Goal: Information Seeking & Learning: Learn about a topic

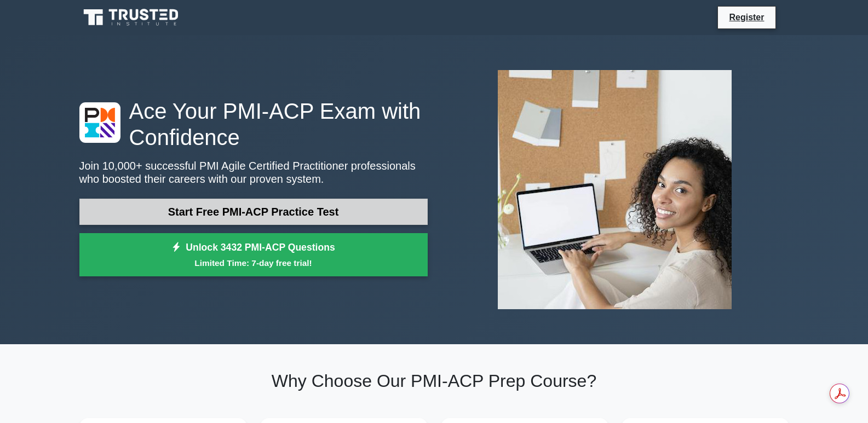
click at [274, 212] on link "Start Free PMI-ACP Practice Test" at bounding box center [253, 212] width 348 height 26
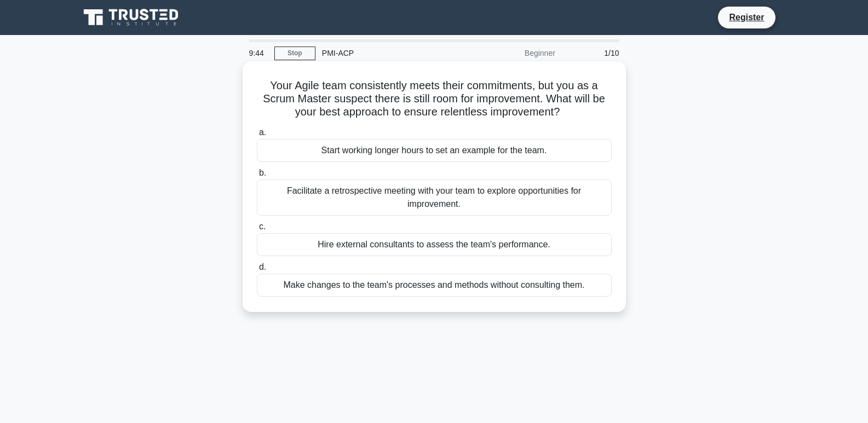
click at [510, 205] on div "Facilitate a retrospective meeting with your team to explore opportunities for …" at bounding box center [434, 198] width 355 height 36
click at [257, 177] on input "b. Facilitate a retrospective meeting with your team to explore opportunities f…" at bounding box center [257, 173] width 0 height 7
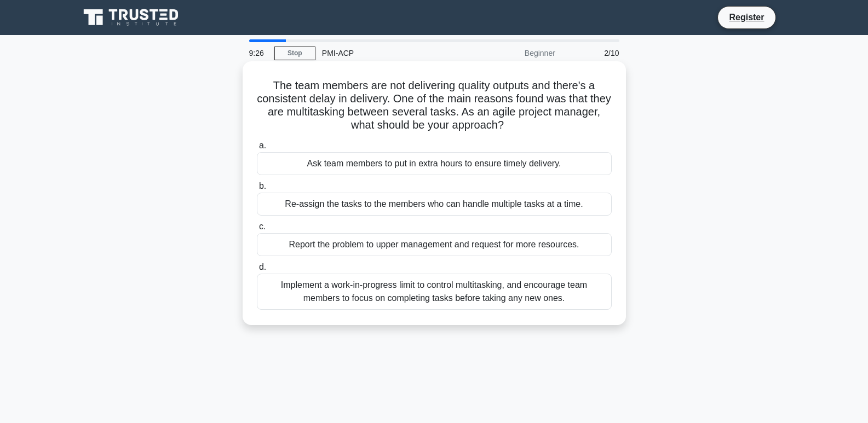
click at [493, 288] on div "Implement a work-in-progress limit to control multitasking, and encourage team …" at bounding box center [434, 292] width 355 height 36
click at [257, 271] on input "d. Implement a work-in-progress limit to control multitasking, and encourage te…" at bounding box center [257, 267] width 0 height 7
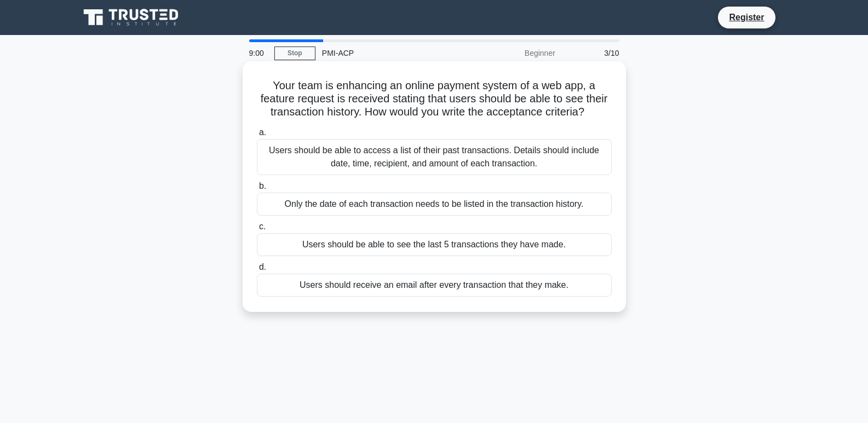
click at [556, 160] on div "Users should be able to access a list of their past transactions. Details shoul…" at bounding box center [434, 157] width 355 height 36
click at [257, 136] on input "a. Users should be able to access a list of their past transactions. Details sh…" at bounding box center [257, 132] width 0 height 7
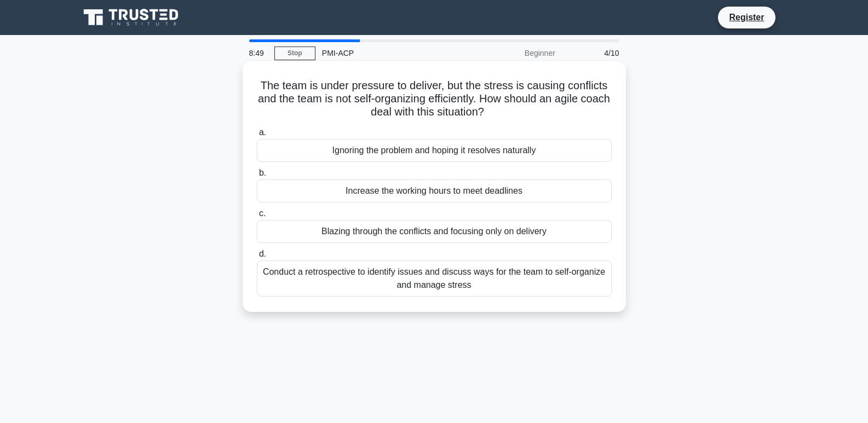
click at [520, 283] on div "Conduct a retrospective to identify issues and discuss ways for the team to sel…" at bounding box center [434, 279] width 355 height 36
click at [257, 258] on input "d. Conduct a retrospective to identify issues and discuss ways for the team to …" at bounding box center [257, 254] width 0 height 7
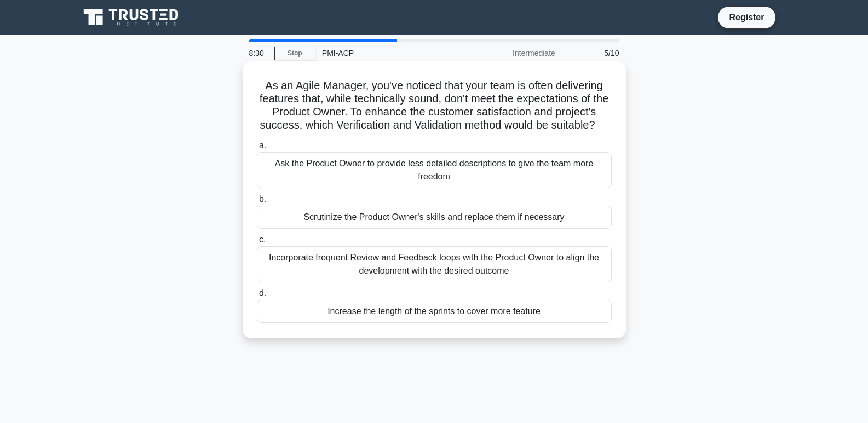
click at [524, 283] on div "Incorporate frequent Review and Feedback loops with the Product Owner to align …" at bounding box center [434, 264] width 355 height 36
click at [257, 244] on input "c. Incorporate frequent Review and Feedback loops with the Product Owner to ali…" at bounding box center [257, 240] width 0 height 7
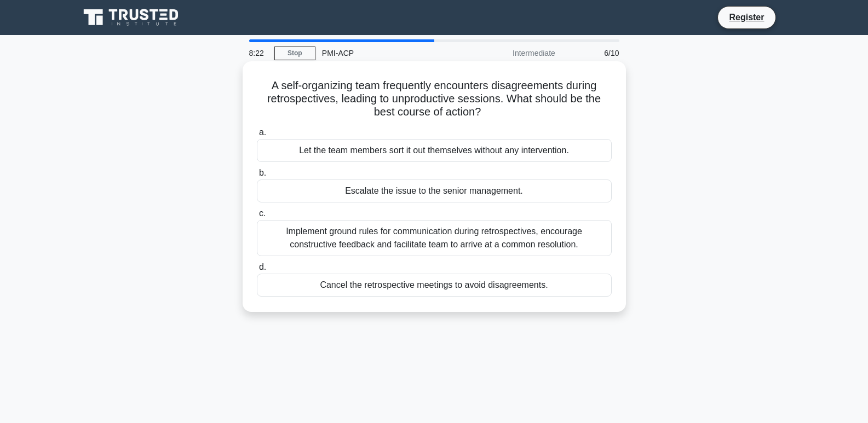
click at [492, 231] on div "Implement ground rules for communication during retrospectives, encourage const…" at bounding box center [434, 238] width 355 height 36
click at [257, 217] on input "c. Implement ground rules for communication during retrospectives, encourage co…" at bounding box center [257, 213] width 0 height 7
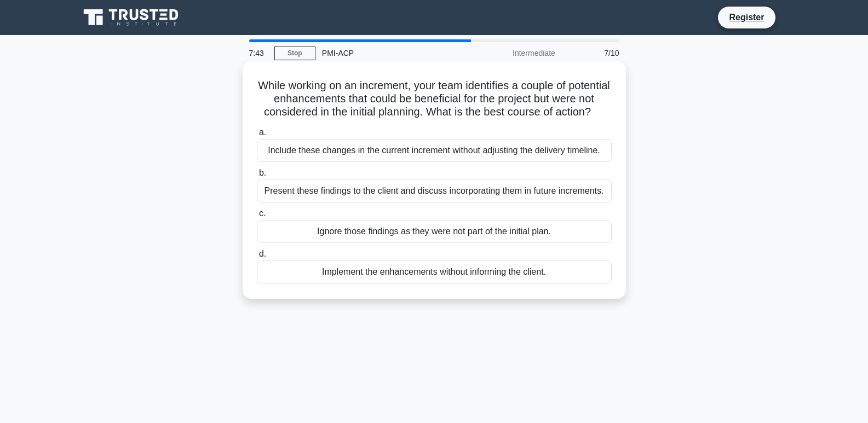
click at [510, 203] on div "Present these findings to the client and discuss incorporating them in future i…" at bounding box center [434, 191] width 355 height 23
click at [257, 177] on input "b. Present these findings to the client and discuss incorporating them in futur…" at bounding box center [257, 173] width 0 height 7
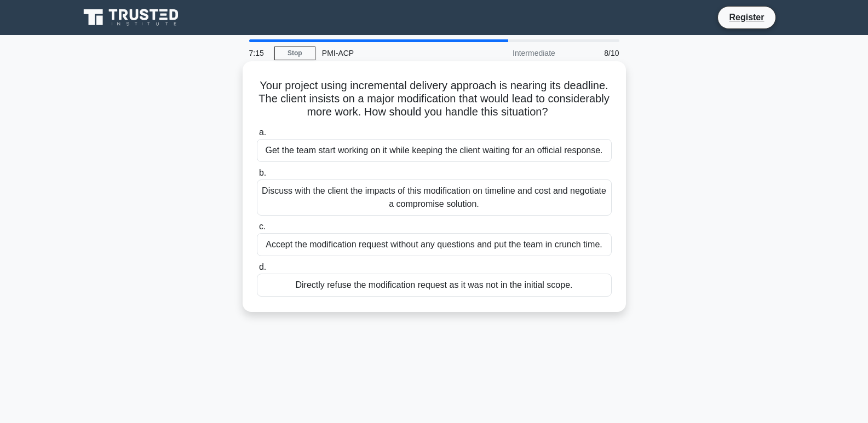
click at [513, 200] on div "Discuss with the client the impacts of this modification on timeline and cost a…" at bounding box center [434, 198] width 355 height 36
click at [257, 177] on input "b. Discuss with the client the impacts of this modification on timeline and cos…" at bounding box center [257, 173] width 0 height 7
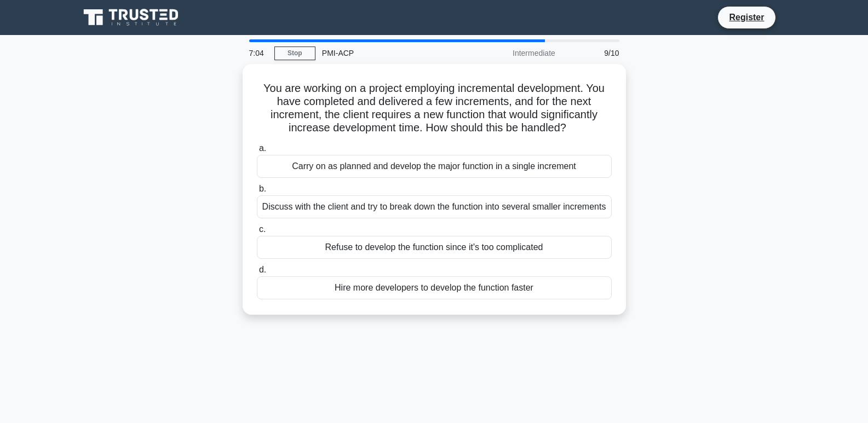
click at [513, 200] on div "Discuss with the client and try to break down the function into several smaller…" at bounding box center [434, 207] width 355 height 23
click at [257, 193] on input "b. Discuss with the client and try to break down the function into several smal…" at bounding box center [257, 189] width 0 height 7
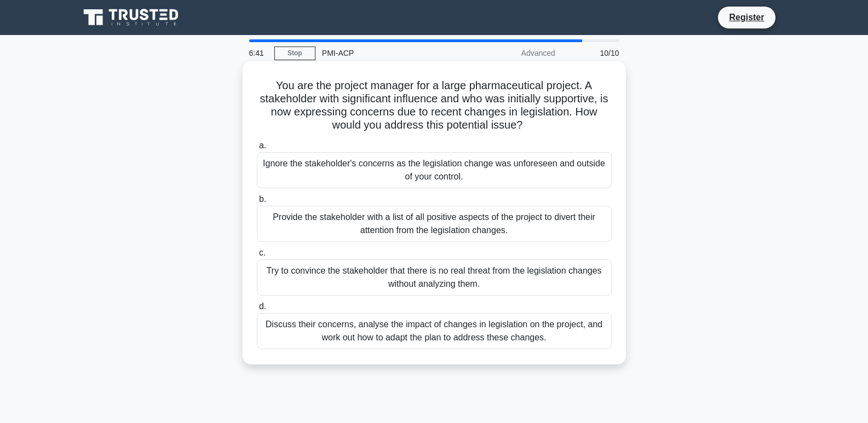
click at [558, 335] on div "Discuss their concerns, analyse the impact of changes in legislation on the pro…" at bounding box center [434, 331] width 355 height 36
click at [257, 311] on input "d. Discuss their concerns, analyse the impact of changes in legislation on the …" at bounding box center [257, 306] width 0 height 7
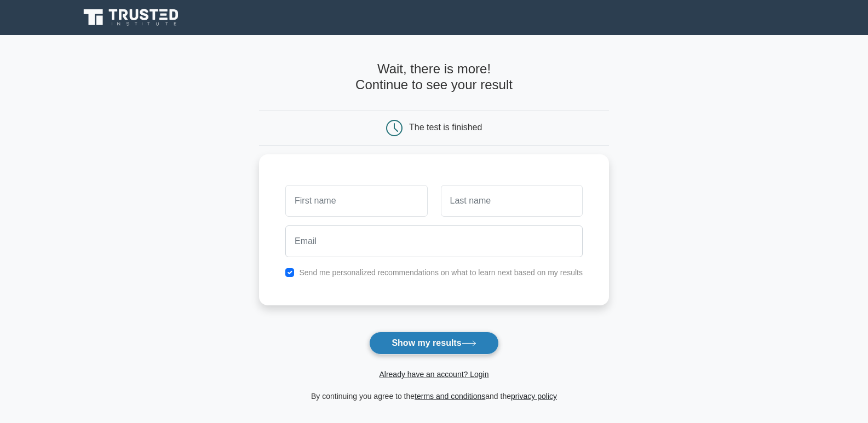
click at [419, 342] on button "Show my results" at bounding box center [433, 343] width 129 height 23
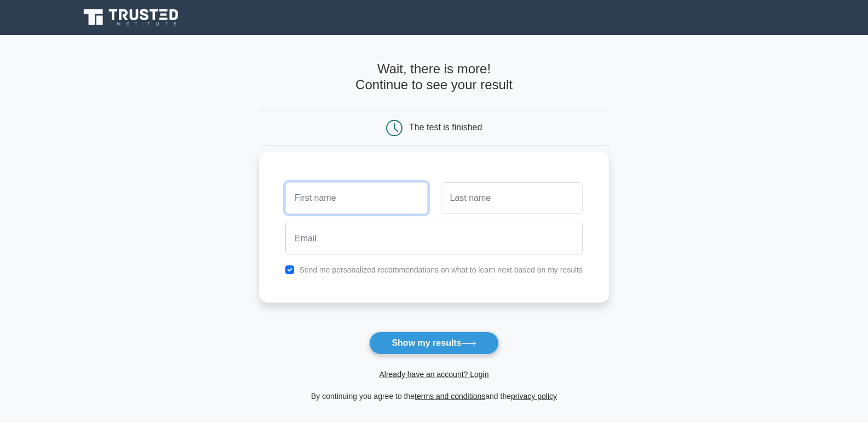
click at [358, 205] on input "text" at bounding box center [356, 198] width 142 height 32
type input "Sushil"
click at [461, 197] on input "text" at bounding box center [512, 198] width 142 height 32
type input "Yadav"
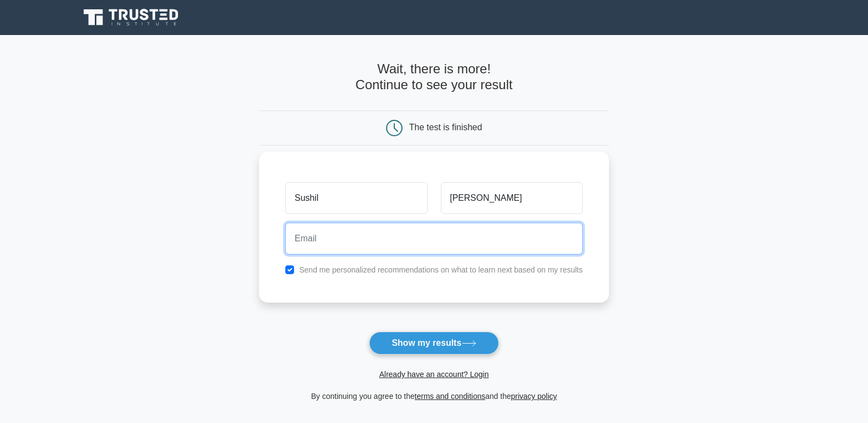
click at [478, 236] on input "email" at bounding box center [433, 239] width 297 height 32
type input "[EMAIL_ADDRESS][DOMAIN_NAME]"
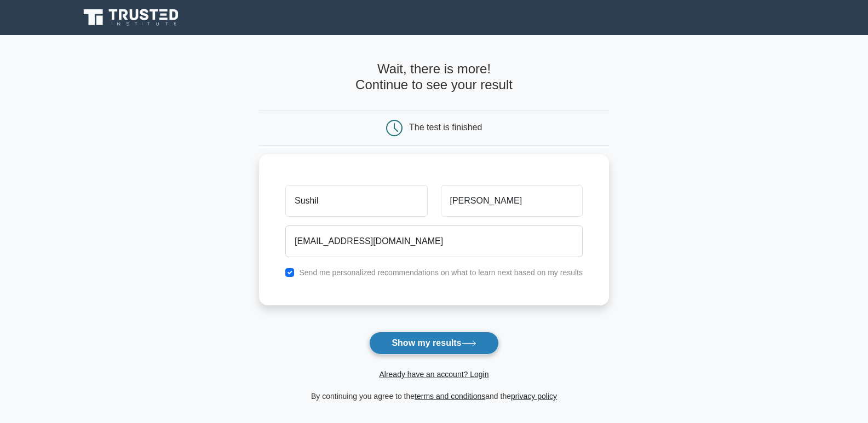
click at [429, 342] on button "Show my results" at bounding box center [433, 343] width 129 height 23
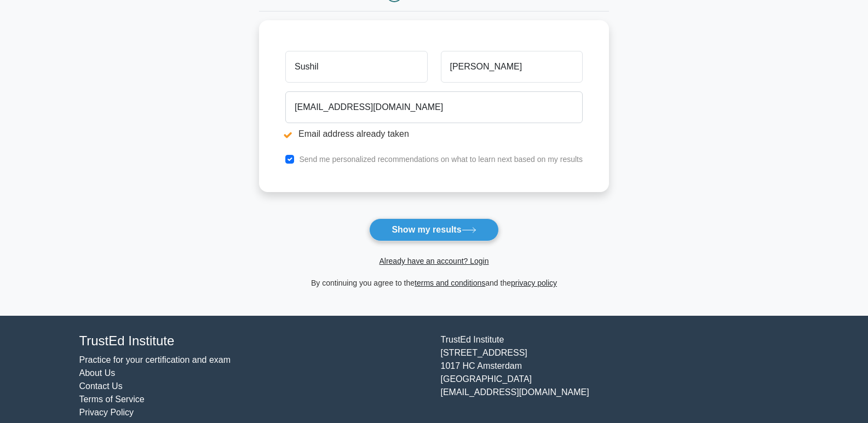
scroll to position [189, 0]
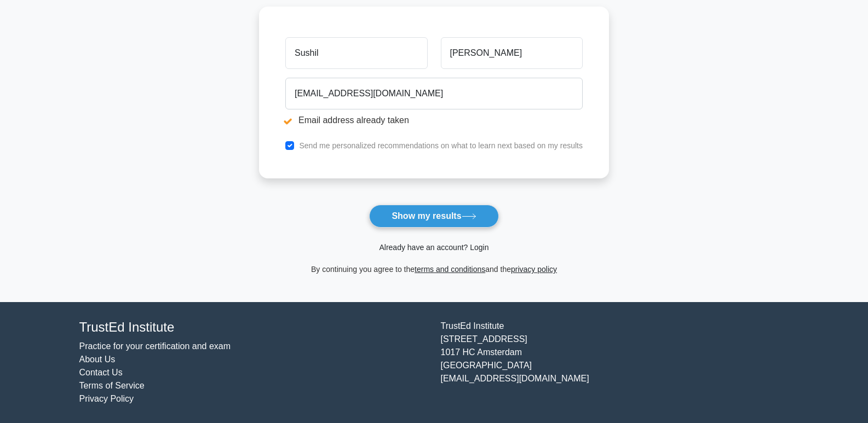
click at [457, 246] on link "Already have an account? Login" at bounding box center [434, 247] width 110 height 9
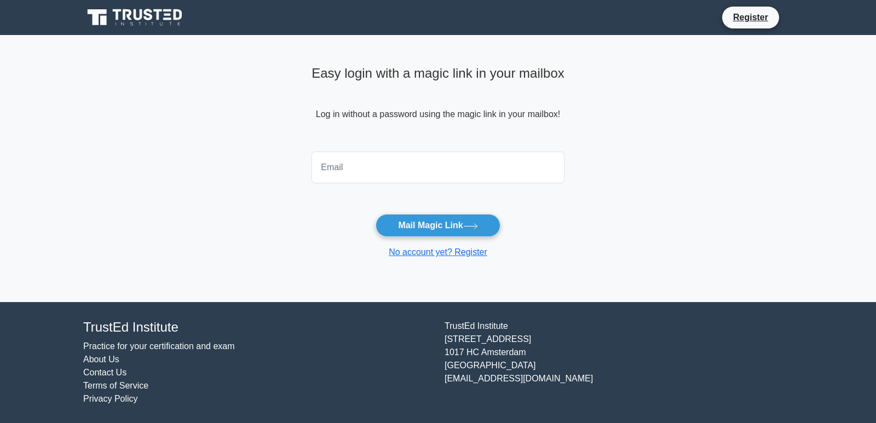
click at [407, 167] on input "email" at bounding box center [438, 168] width 253 height 32
type input "[EMAIL_ADDRESS][DOMAIN_NAME]"
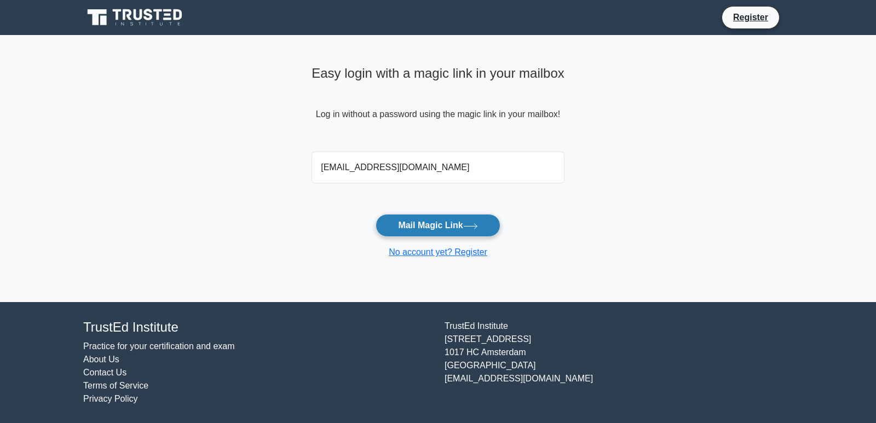
click at [420, 223] on button "Mail Magic Link" at bounding box center [438, 225] width 124 height 23
